Goal: Information Seeking & Learning: Learn about a topic

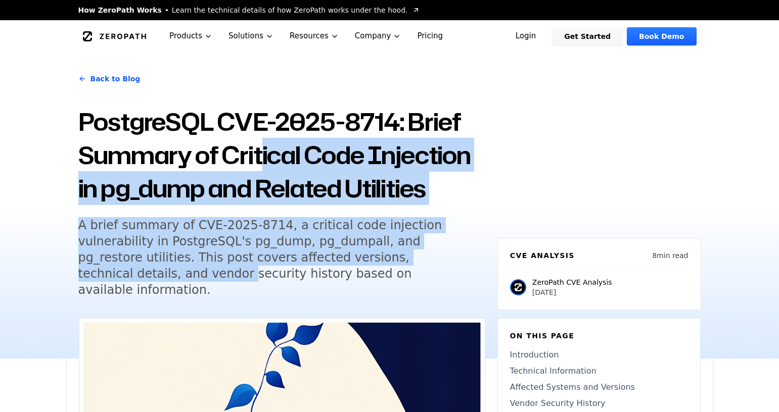
drag, startPoint x: 265, startPoint y: 157, endPoint x: 362, endPoint y: 260, distance: 141.2
click at [362, 260] on div "Back to Blog PostgreSQL CVE-2025-8714: Brief Summary of Critical Code Injection…" at bounding box center [281, 188] width 407 height 246
click at [362, 260] on h5 "A brief summary of CVE-2025-8714, a critical code injection vulnerability in Po…" at bounding box center [272, 257] width 388 height 81
drag, startPoint x: 375, startPoint y: 262, endPoint x: 193, endPoint y: 151, distance: 213.2
click at [193, 151] on div "Back to Blog PostgreSQL CVE-2025-8714: Brief Summary of Critical Code Injection…" at bounding box center [281, 188] width 407 height 246
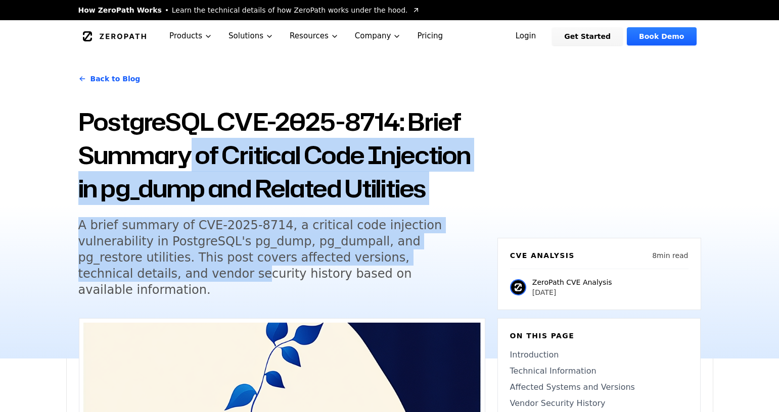
click at [193, 151] on h1 "PostgreSQL CVE-2025-8714: Brief Summary of Critical Code Injection in pg_dump a…" at bounding box center [281, 155] width 407 height 100
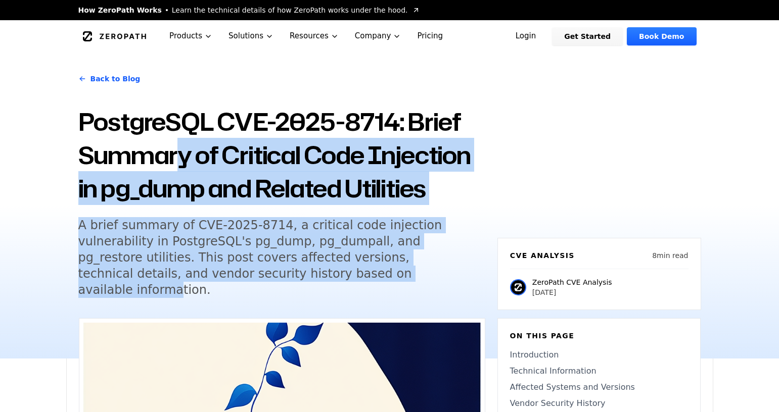
drag, startPoint x: 184, startPoint y: 154, endPoint x: 215, endPoint y: 270, distance: 119.9
click at [215, 270] on div "Back to Blog PostgreSQL CVE-2025-8714: Brief Summary of Critical Code Injection…" at bounding box center [281, 188] width 407 height 246
click at [215, 270] on h5 "A brief summary of CVE-2025-8714, a critical code injection vulnerability in Po…" at bounding box center [272, 257] width 388 height 81
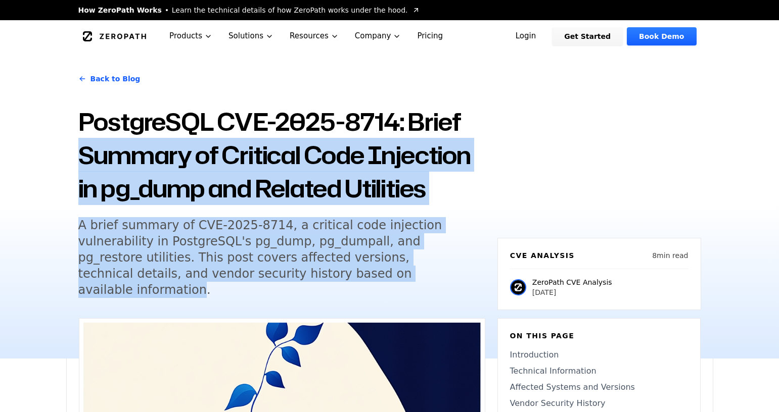
drag, startPoint x: 215, startPoint y: 270, endPoint x: 165, endPoint y: 160, distance: 120.6
click at [165, 160] on div "Back to Blog PostgreSQL CVE-2025-8714: Brief Summary of Critical Code Injection…" at bounding box center [281, 188] width 407 height 246
click at [165, 160] on h1 "PostgreSQL CVE-2025-8714: Brief Summary of Critical Code Injection in pg_dump a…" at bounding box center [281, 155] width 407 height 100
drag, startPoint x: 163, startPoint y: 169, endPoint x: 211, endPoint y: 267, distance: 109.4
click at [211, 267] on div "Back to Blog PostgreSQL CVE-2025-8714: Brief Summary of Critical Code Injection…" at bounding box center [281, 188] width 407 height 246
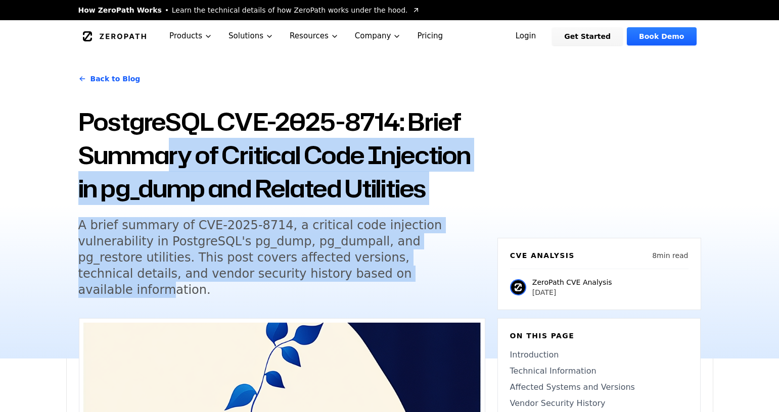
click at [211, 267] on h5 "A brief summary of CVE-2025-8714, a critical code injection vulnerability in Po…" at bounding box center [272, 257] width 388 height 81
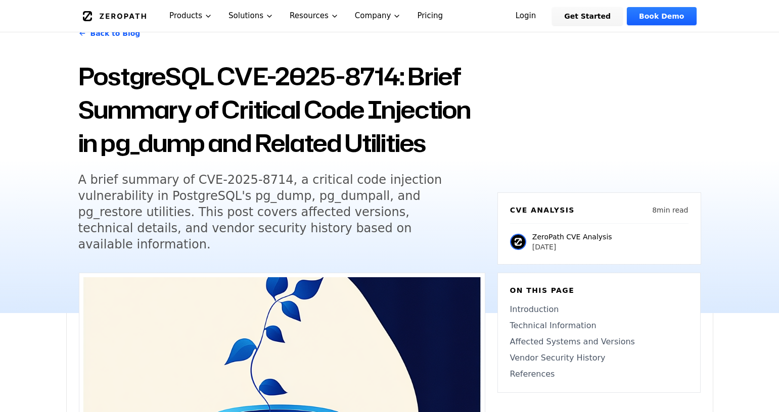
click at [476, 245] on div "Back to Blog PostgreSQL CVE-2025-8714: Brief Summary of Critical Code Injection…" at bounding box center [281, 142] width 407 height 246
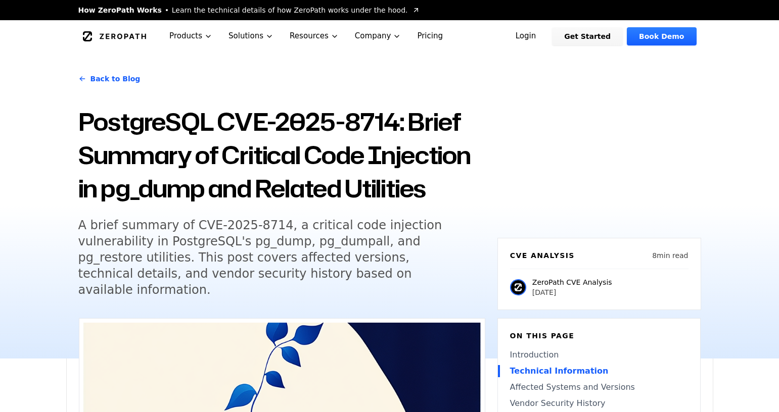
click at [37, 233] on div "Back to Blog PostgreSQL CVE-2025-8714: Brief Summary of Critical Code Injection…" at bounding box center [389, 206] width 779 height 306
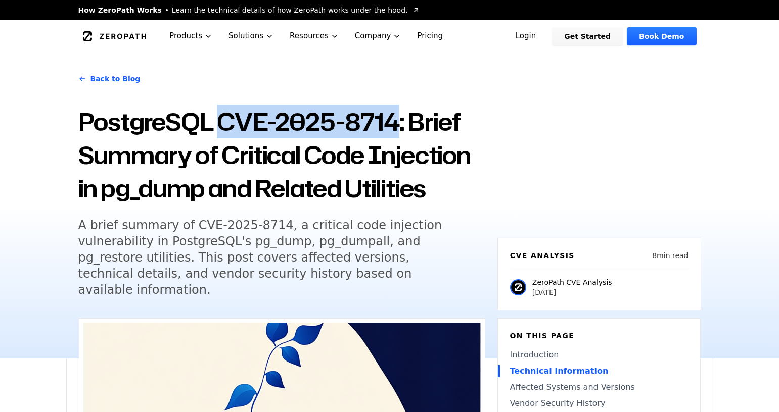
drag, startPoint x: 393, startPoint y: 120, endPoint x: 225, endPoint y: 121, distance: 167.8
click at [225, 121] on h1 "PostgreSQL CVE-2025-8714: Brief Summary of Critical Code Injection in pg_dump a…" at bounding box center [281, 155] width 407 height 100
copy h1 "CVE-2025-8714"
